Goal: Find contact information: Find contact information

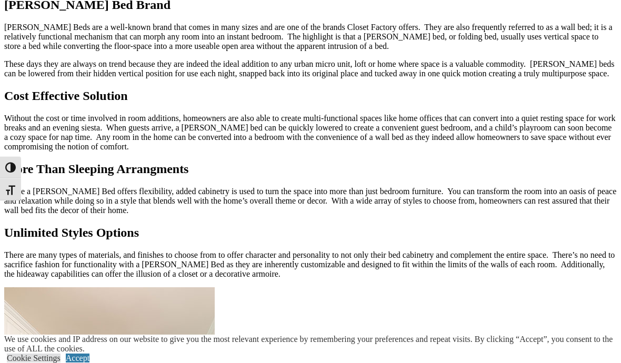
scroll to position [1027, 0]
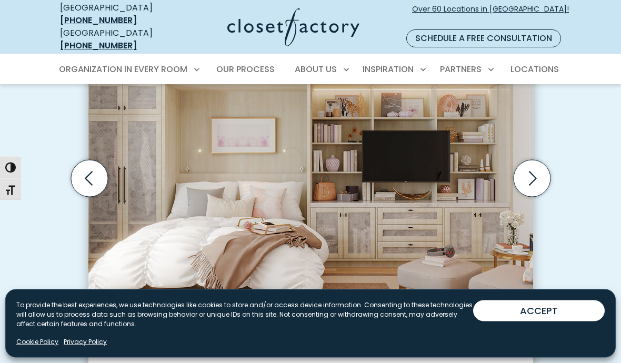
scroll to position [358, 0]
click at [542, 63] on span "Locations" at bounding box center [535, 69] width 48 height 12
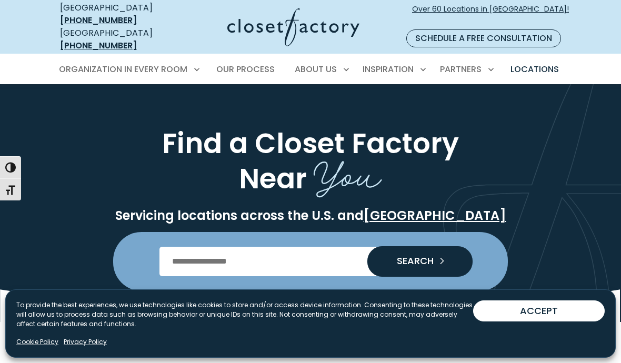
click at [250, 249] on input "Enter Postal Code" at bounding box center [311, 261] width 303 height 29
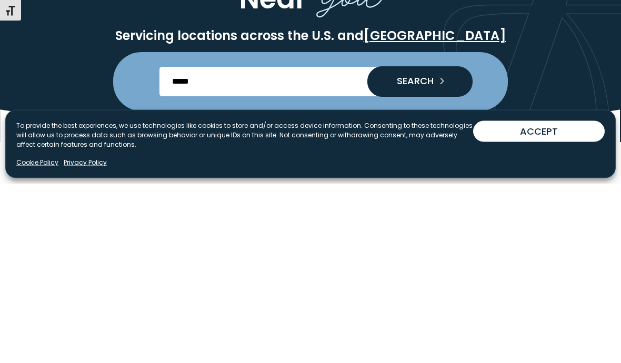
type input "*****"
click at [436, 254] on icon "Search our Nationwide Locations" at bounding box center [441, 261] width 15 height 15
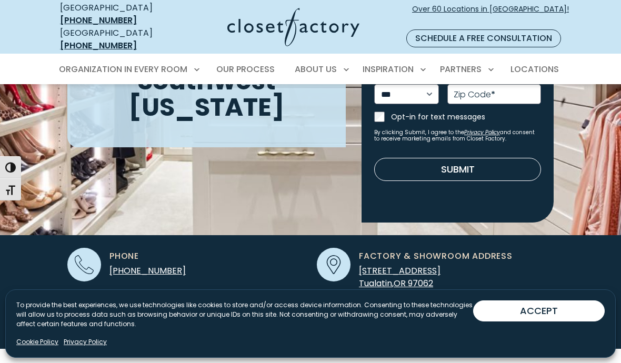
scroll to position [224, 0]
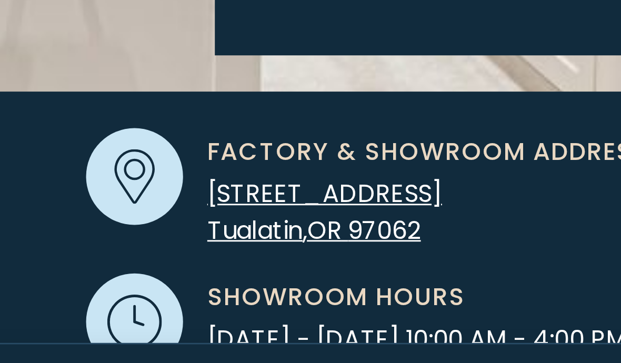
click at [359, 232] on span "[STREET_ADDRESS]" at bounding box center [400, 238] width 82 height 12
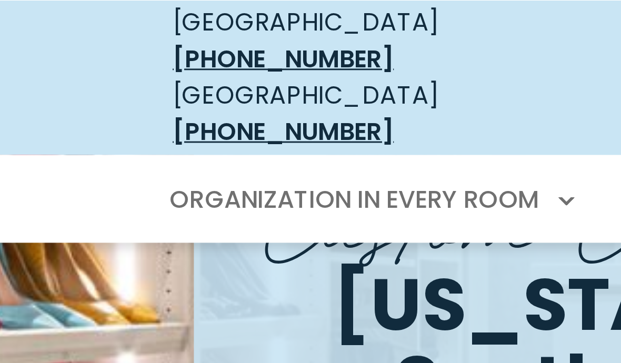
scroll to position [138, 0]
